Goal: Find specific page/section

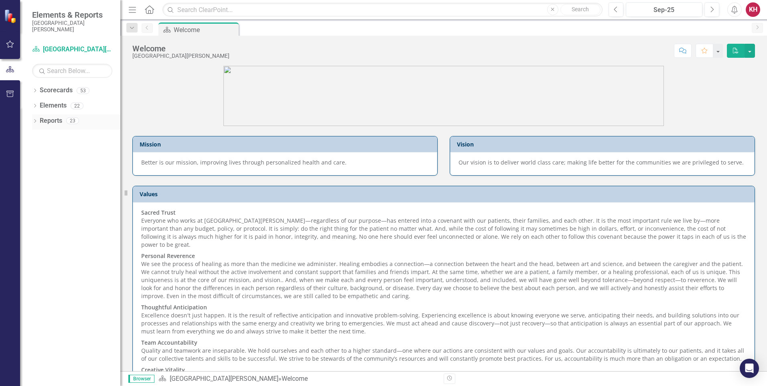
click at [40, 121] on link "Reports" at bounding box center [51, 120] width 22 height 9
click at [34, 122] on icon "Dropdown" at bounding box center [35, 121] width 6 height 4
click at [38, 223] on icon "Dropdown" at bounding box center [39, 225] width 6 height 4
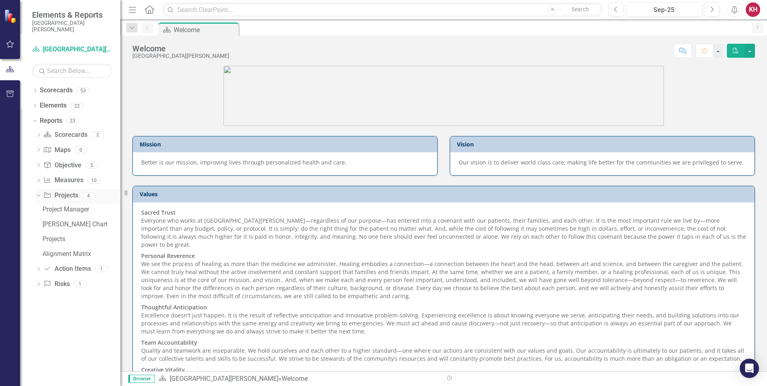
click at [38, 196] on icon "Dropdown" at bounding box center [37, 195] width 4 height 6
click at [38, 180] on icon "Dropdown" at bounding box center [39, 181] width 6 height 4
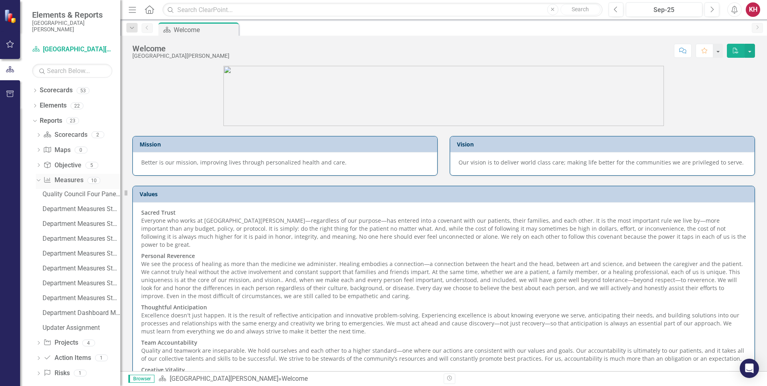
click at [38, 180] on icon "Dropdown" at bounding box center [37, 180] width 4 height 6
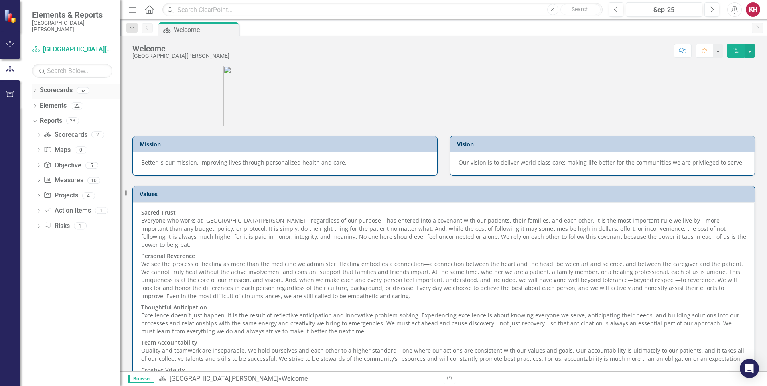
click at [34, 91] on icon "Dropdown" at bounding box center [35, 91] width 6 height 4
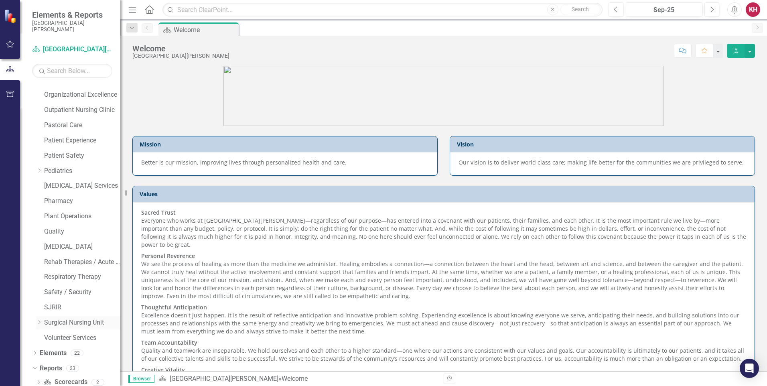
scroll to position [521, 0]
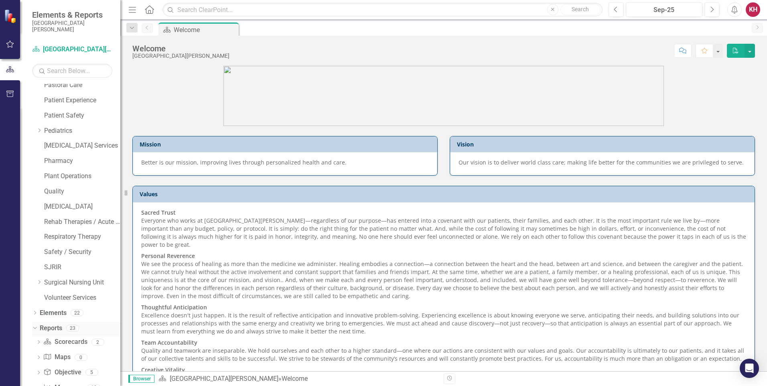
click at [34, 328] on icon "Dropdown" at bounding box center [34, 328] width 4 height 6
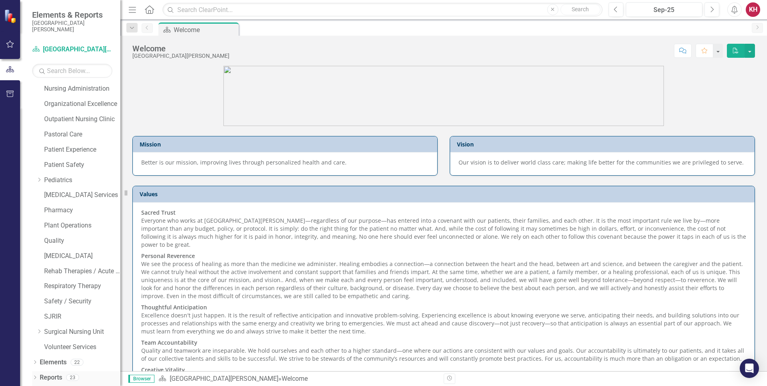
click at [34, 376] on icon "Dropdown" at bounding box center [35, 378] width 6 height 4
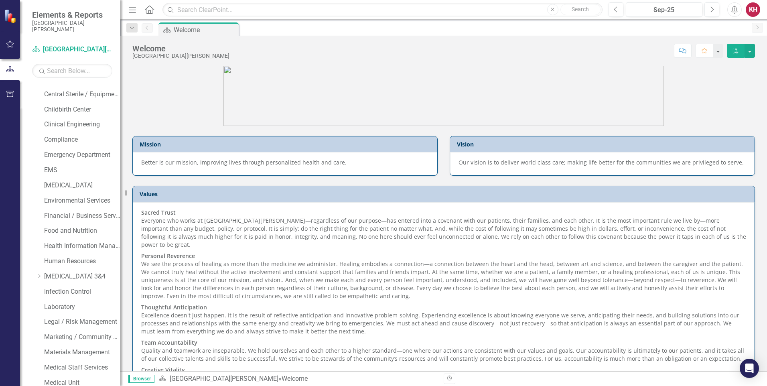
scroll to position [108, 0]
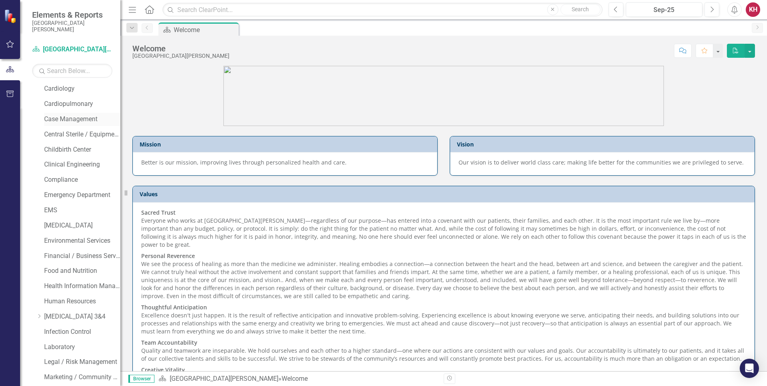
click at [77, 117] on link "Case Management" at bounding box center [82, 119] width 76 height 9
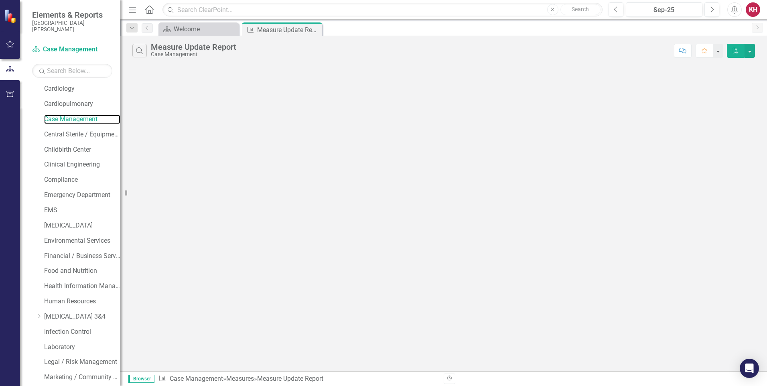
scroll to position [647, 0]
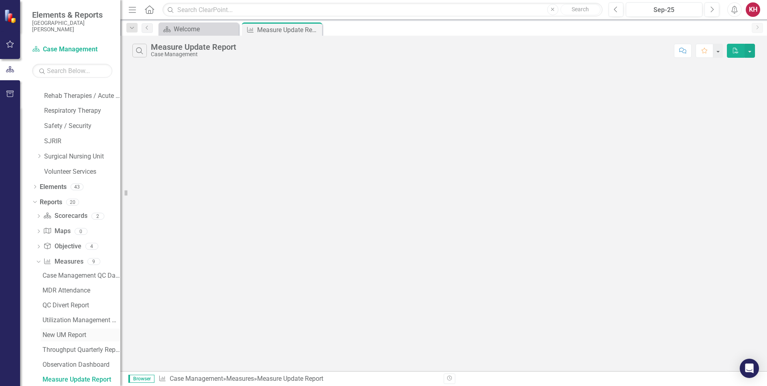
click at [58, 335] on div "New UM Report" at bounding box center [81, 334] width 78 height 7
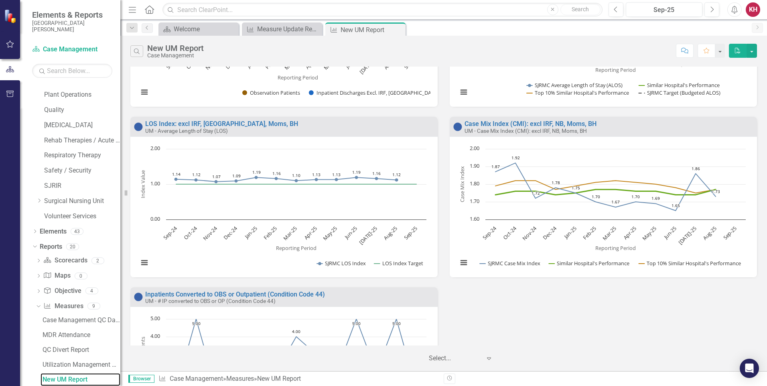
scroll to position [232, 0]
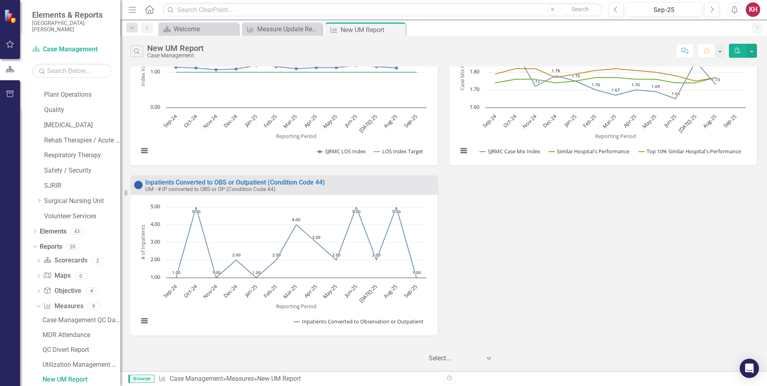
click at [754, 8] on div "KH" at bounding box center [752, 9] width 14 height 14
click at [727, 99] on link "Logout Log Out" at bounding box center [727, 101] width 63 height 15
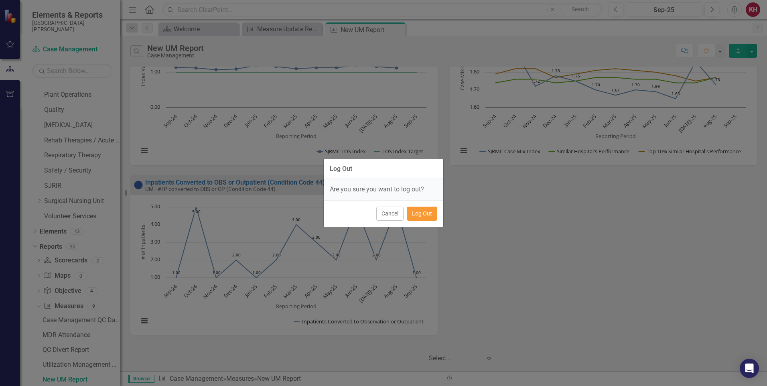
click at [423, 217] on button "Log Out" at bounding box center [422, 213] width 30 height 14
